Goal: Task Accomplishment & Management: Complete application form

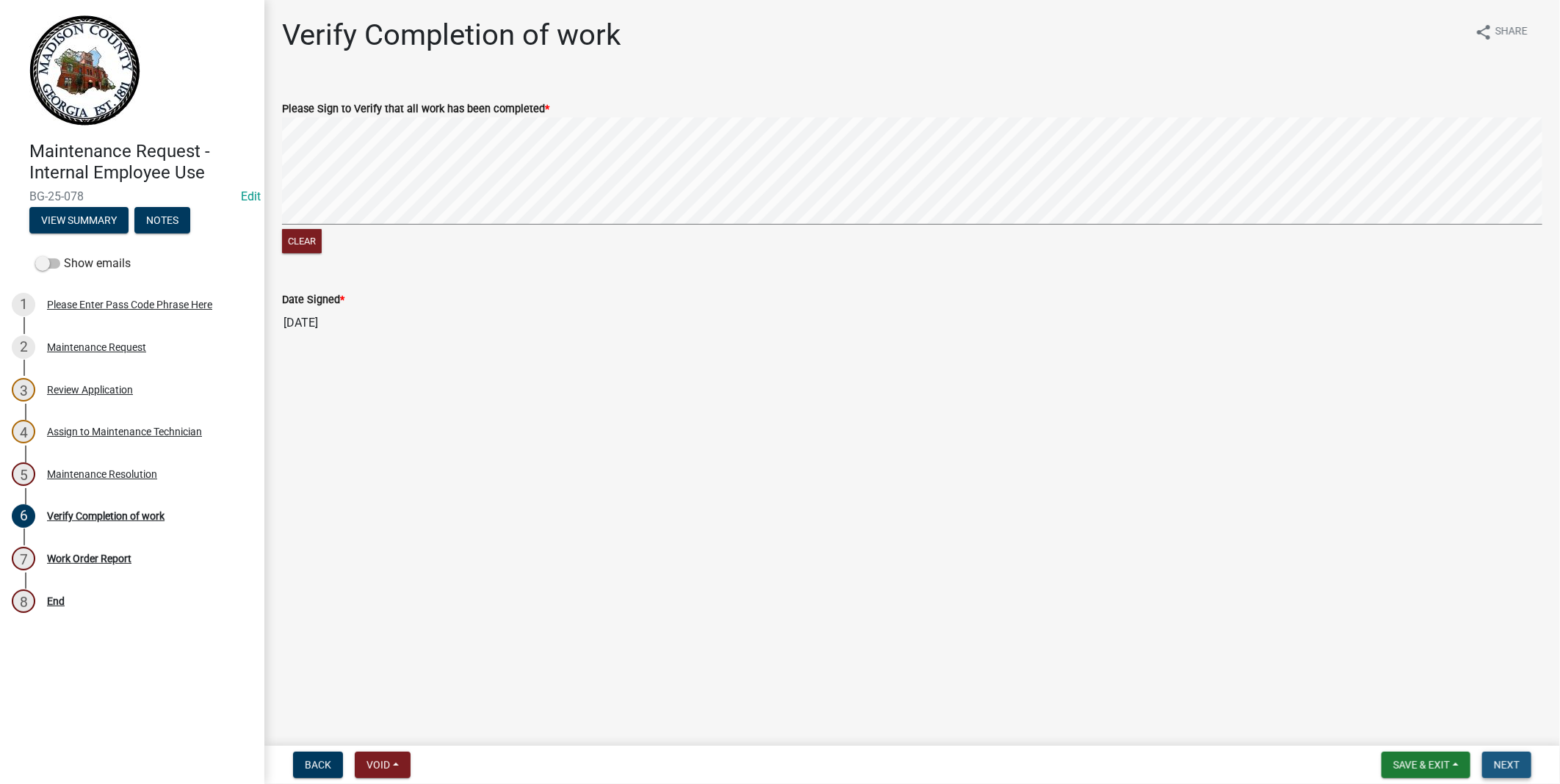
click at [1514, 759] on span "Next" at bounding box center [1506, 765] width 26 height 12
click at [313, 770] on span "Back" at bounding box center [317, 765] width 26 height 12
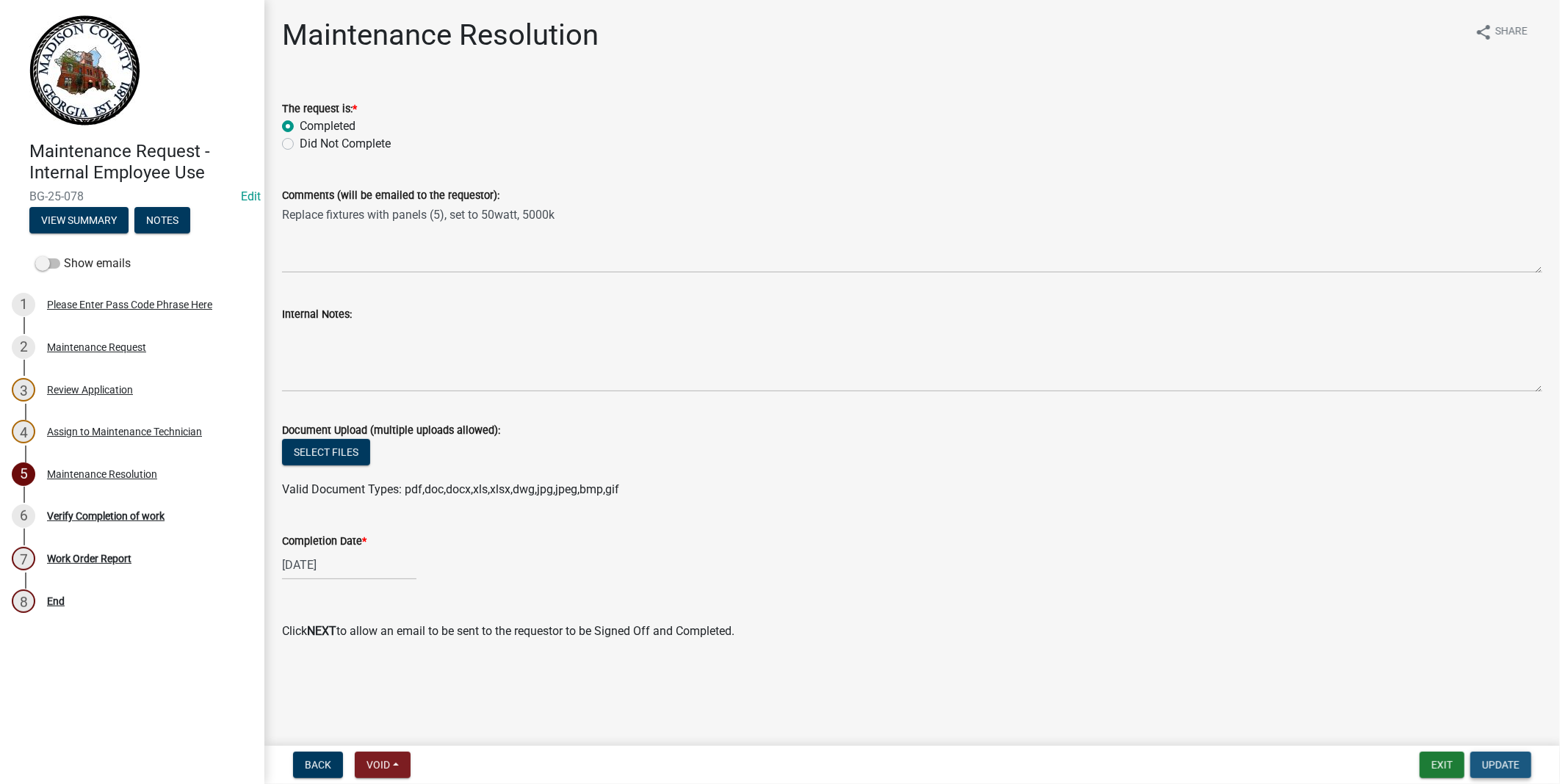
click at [1494, 766] on span "Update" at bounding box center [1501, 765] width 38 height 12
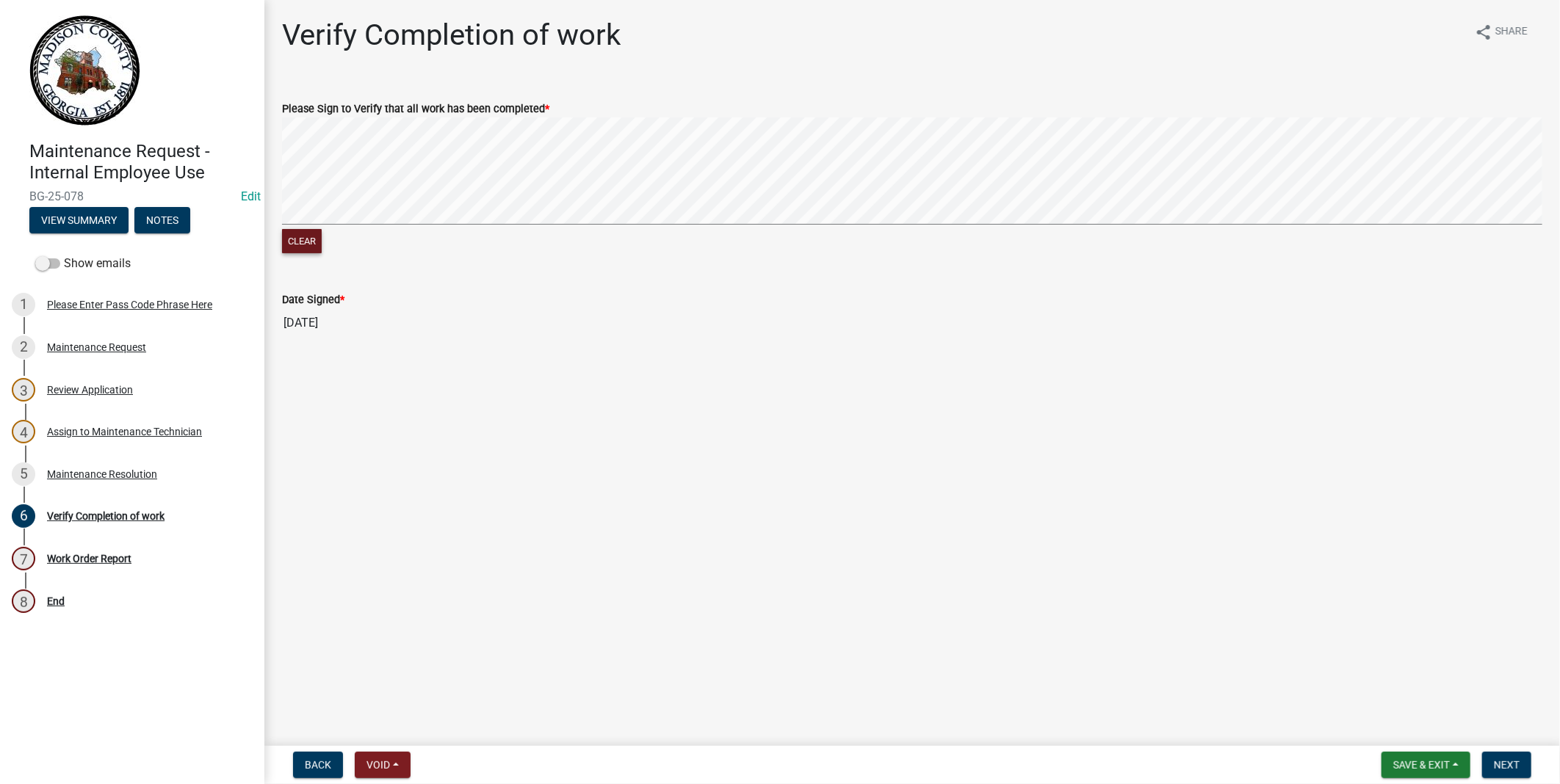
click at [305, 245] on button "Clear" at bounding box center [302, 241] width 40 height 24
drag, startPoint x: 316, startPoint y: 245, endPoint x: 350, endPoint y: 229, distance: 37.6
click at [317, 245] on button "Clear" at bounding box center [302, 241] width 40 height 24
click at [1447, 762] on span "Save & Exit" at bounding box center [1422, 765] width 57 height 12
click at [1421, 732] on button "Save & Exit" at bounding box center [1411, 726] width 118 height 35
